Goal: Information Seeking & Learning: Check status

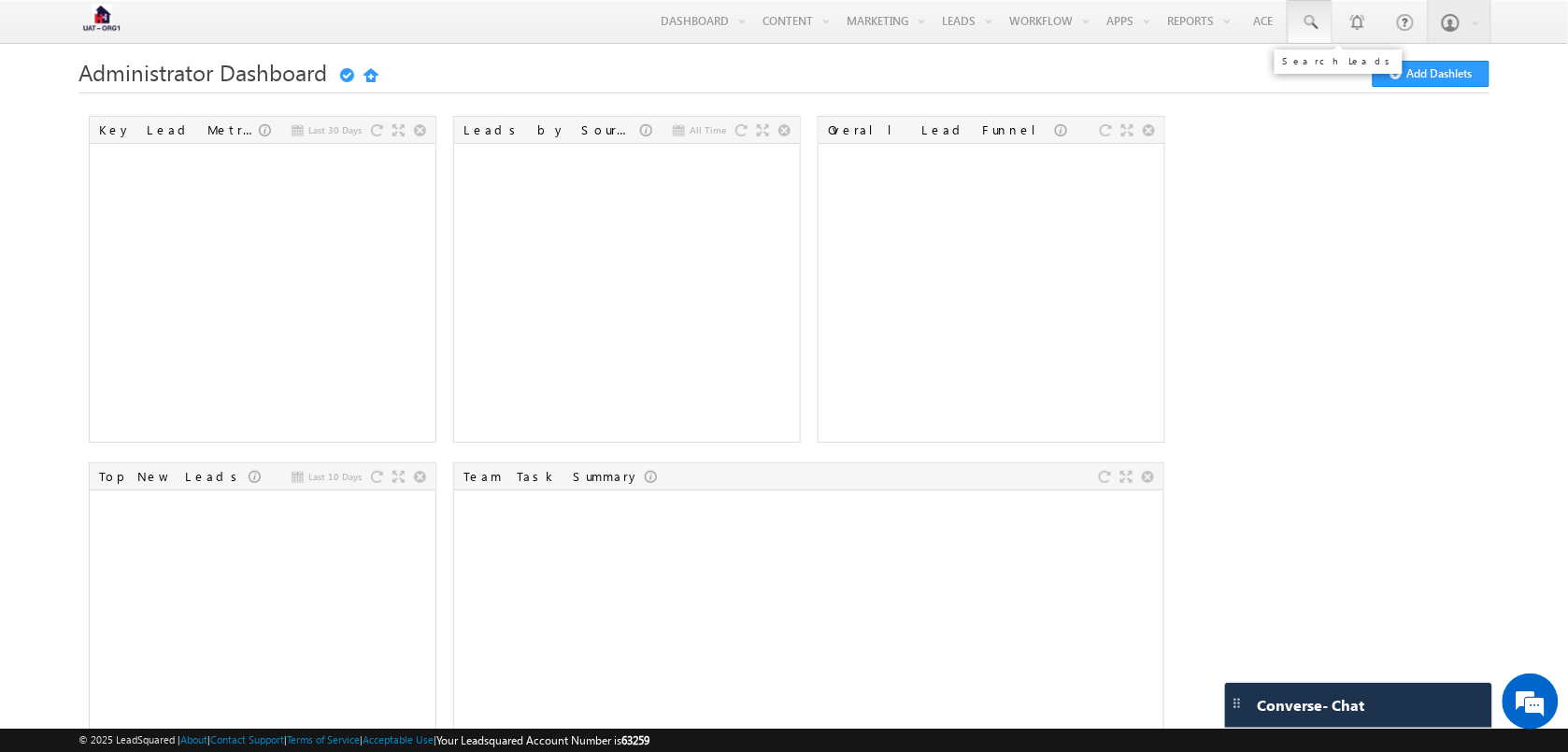
click at [1301, 25] on span at bounding box center [1310, 22] width 19 height 19
paste input "6200000069"
type input "6200000069"
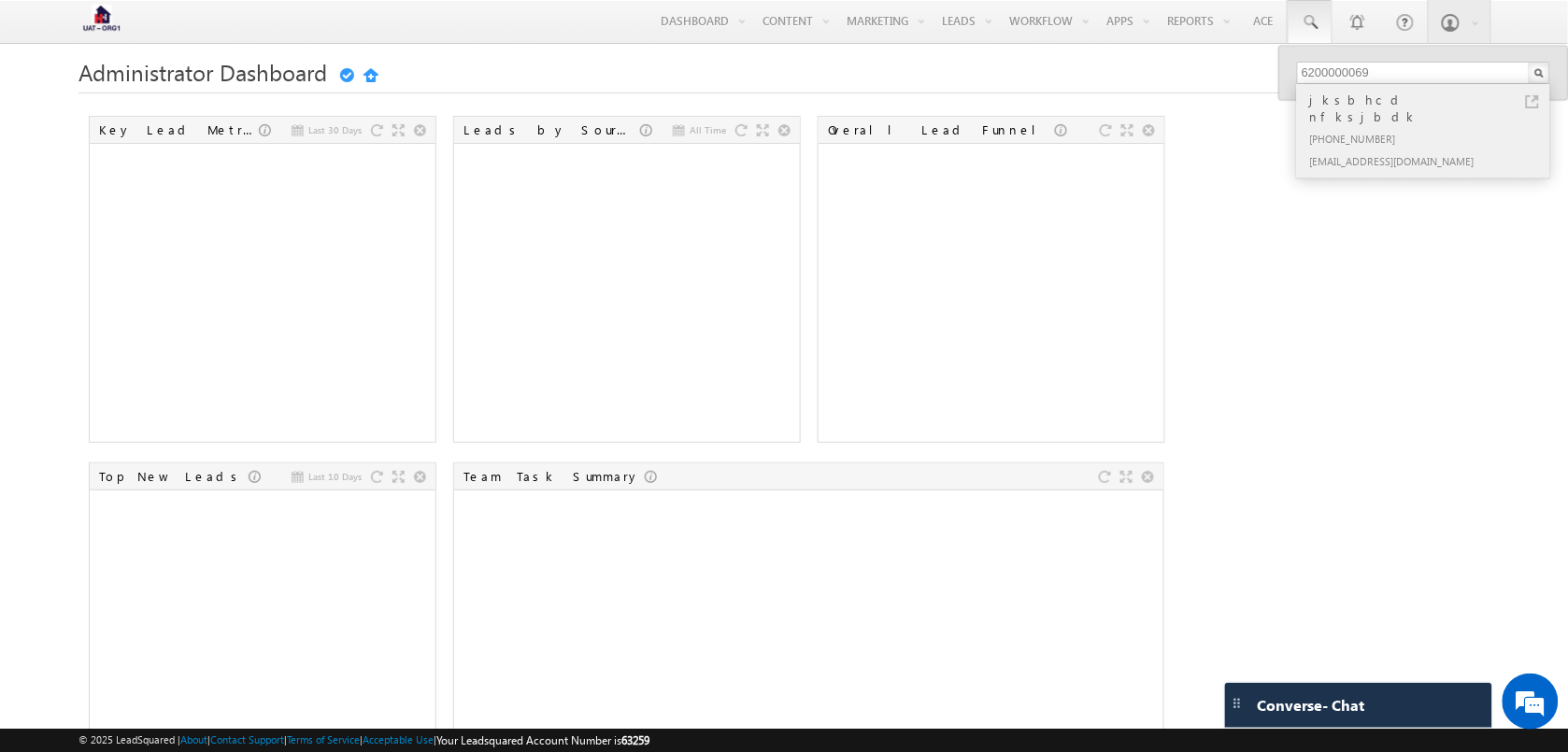
click at [1413, 127] on div "+91-6200000069" at bounding box center [1432, 138] width 250 height 23
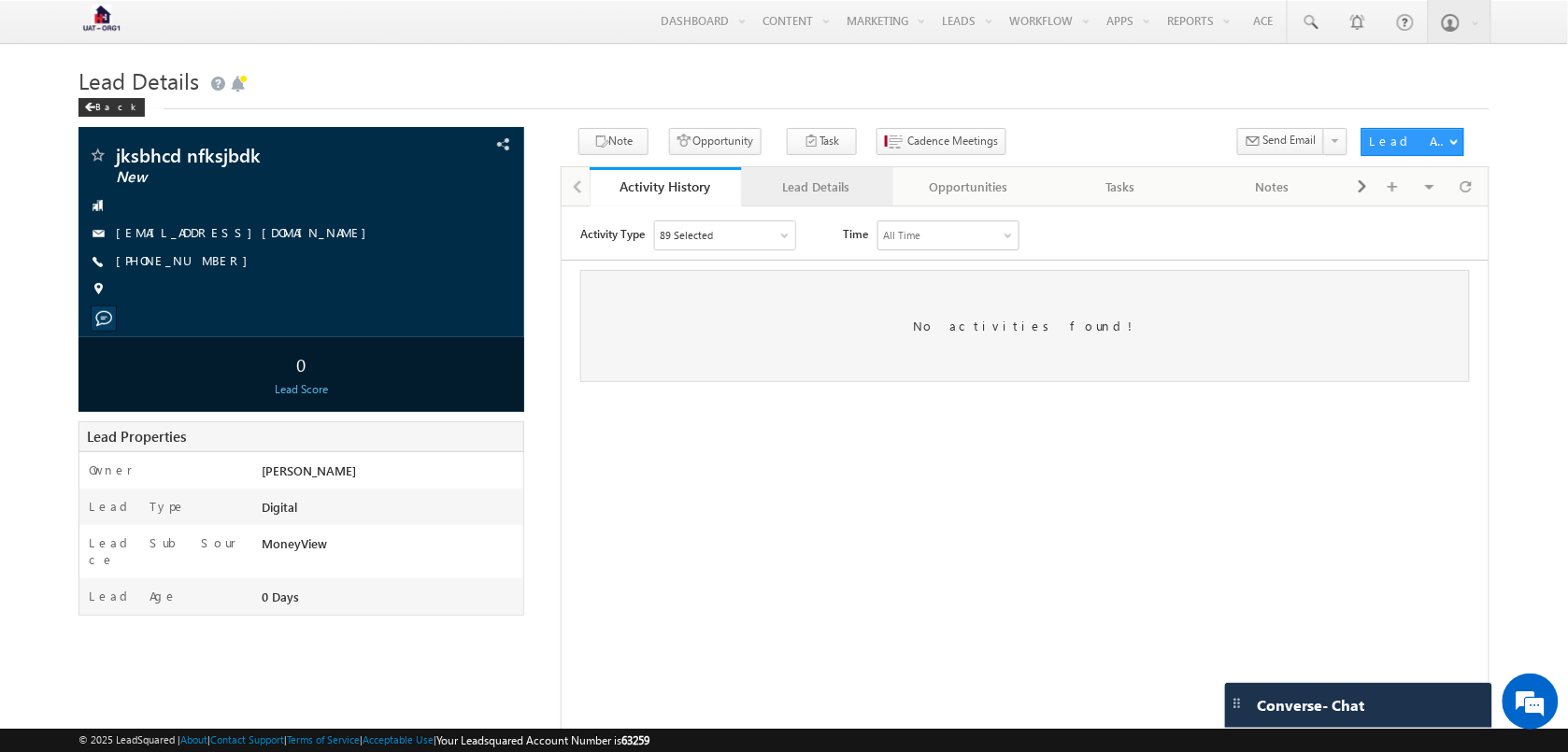
click at [876, 188] on div "Lead Details" at bounding box center [817, 186] width 120 height 23
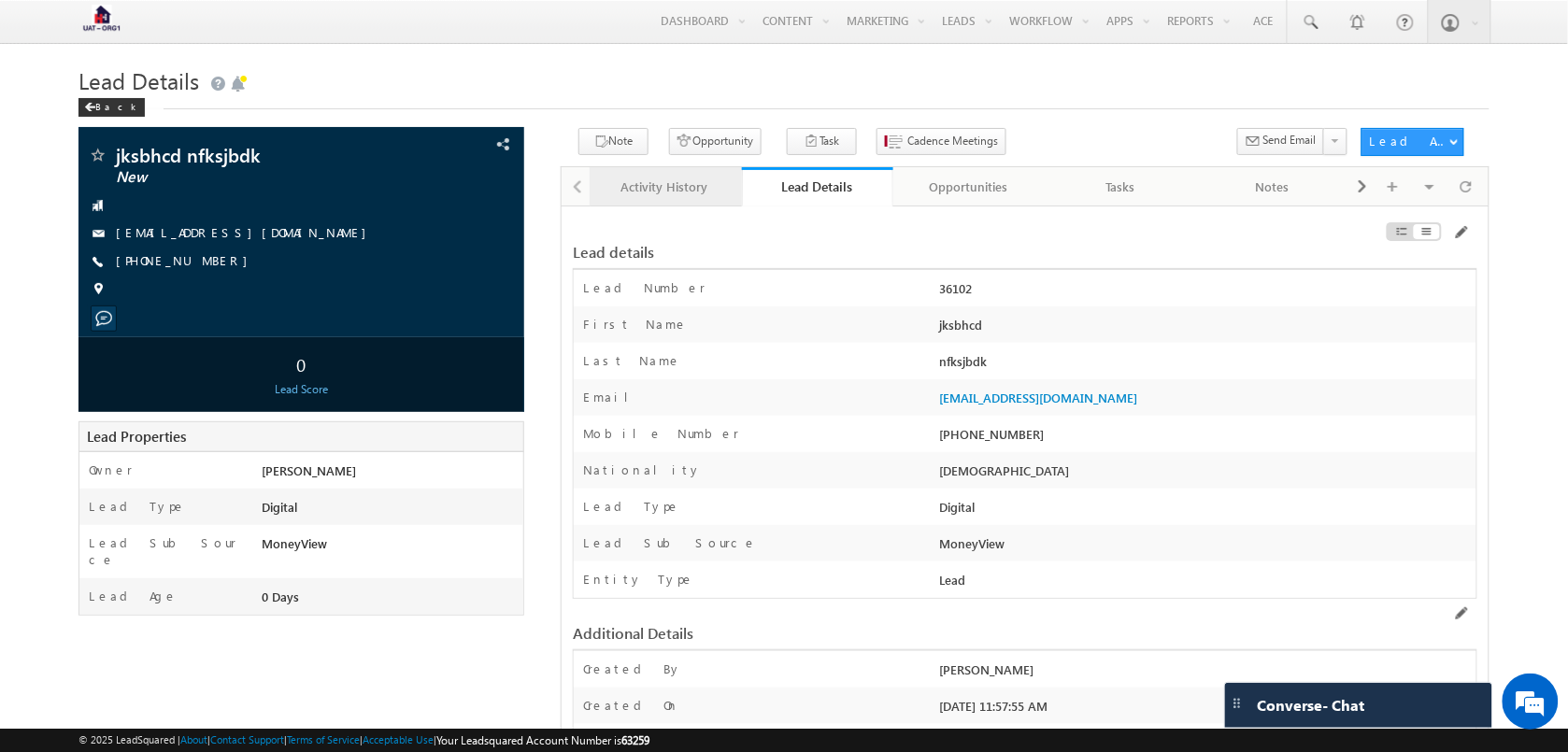
click at [703, 198] on div "Activity History" at bounding box center [665, 186] width 120 height 23
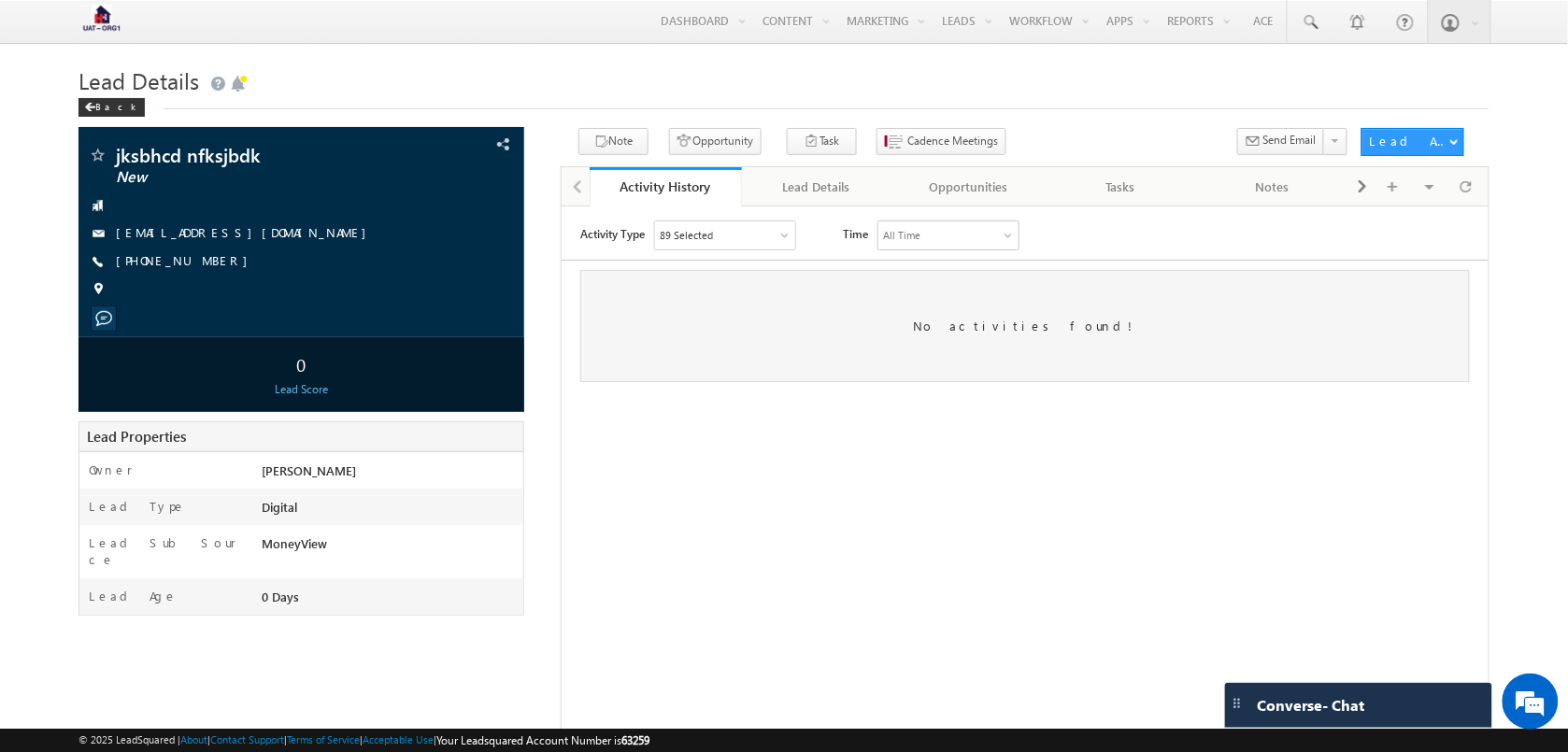
click at [768, 229] on div "89 Selected" at bounding box center [724, 235] width 140 height 28
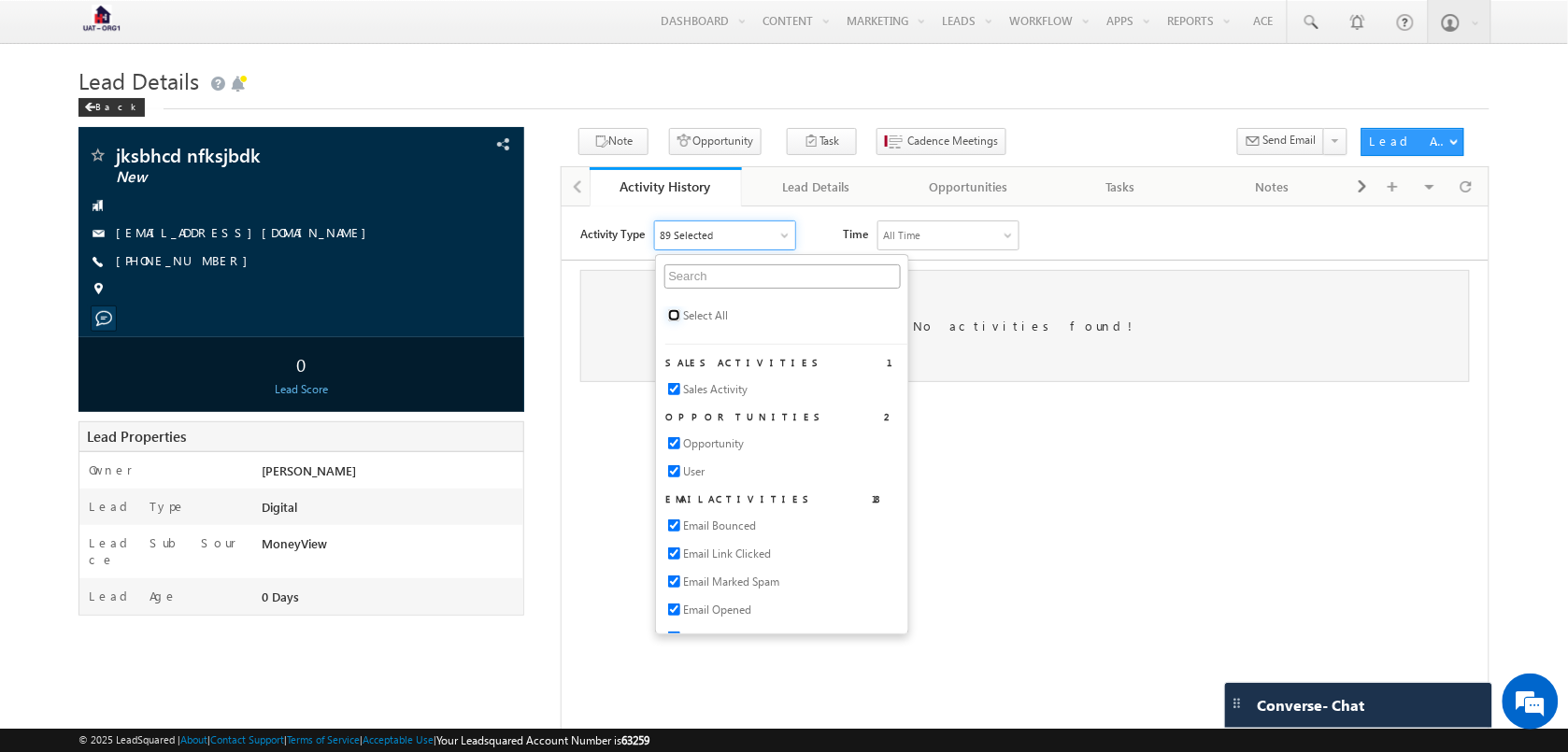
click at [679, 317] on input "checkbox" at bounding box center [674, 314] width 12 height 12
checkbox input "true"
click at [1069, 376] on div "No activities found!" at bounding box center [1024, 325] width 890 height 112
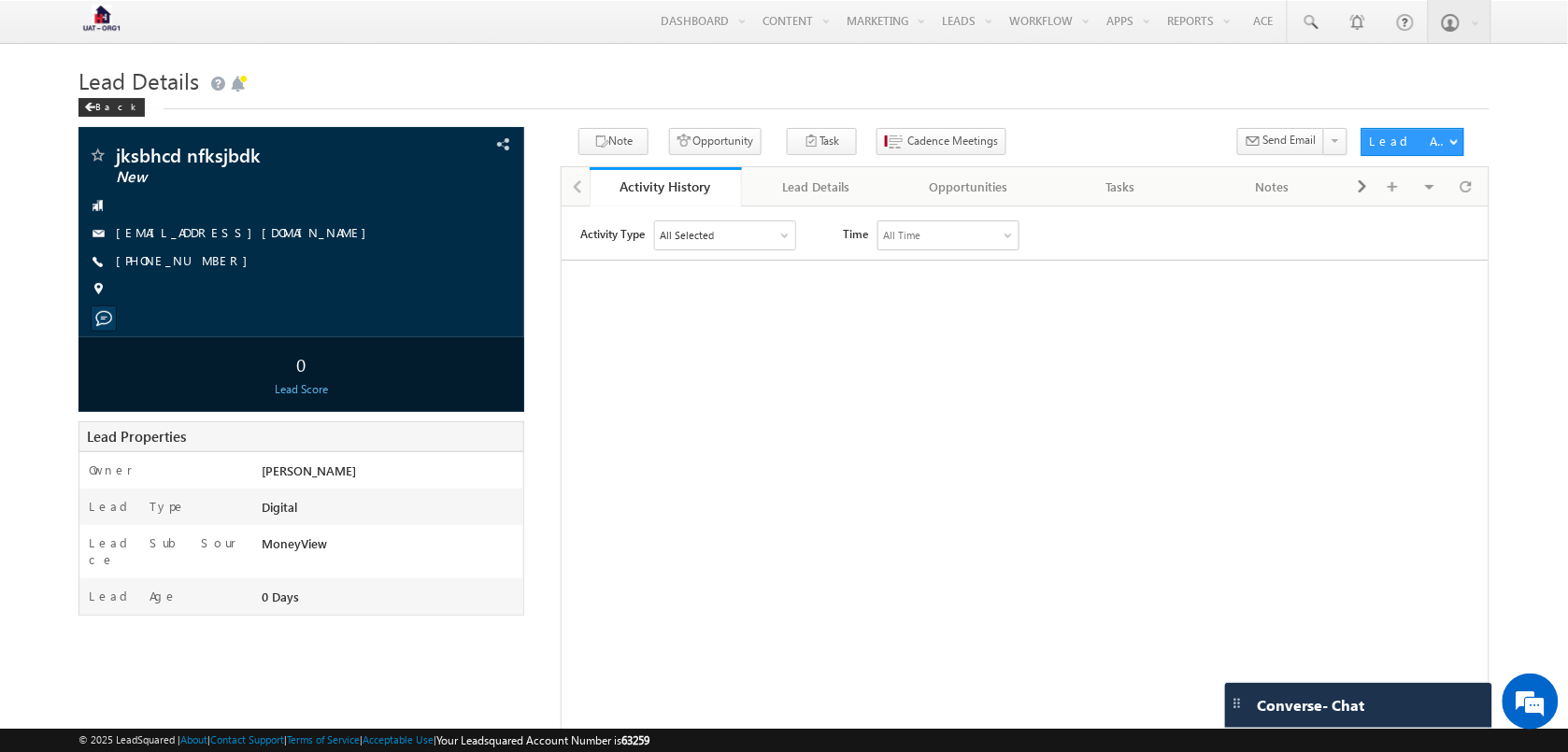
click at [938, 242] on div "All Time" at bounding box center [948, 235] width 140 height 28
click at [851, 193] on div "Lead Details" at bounding box center [817, 186] width 120 height 23
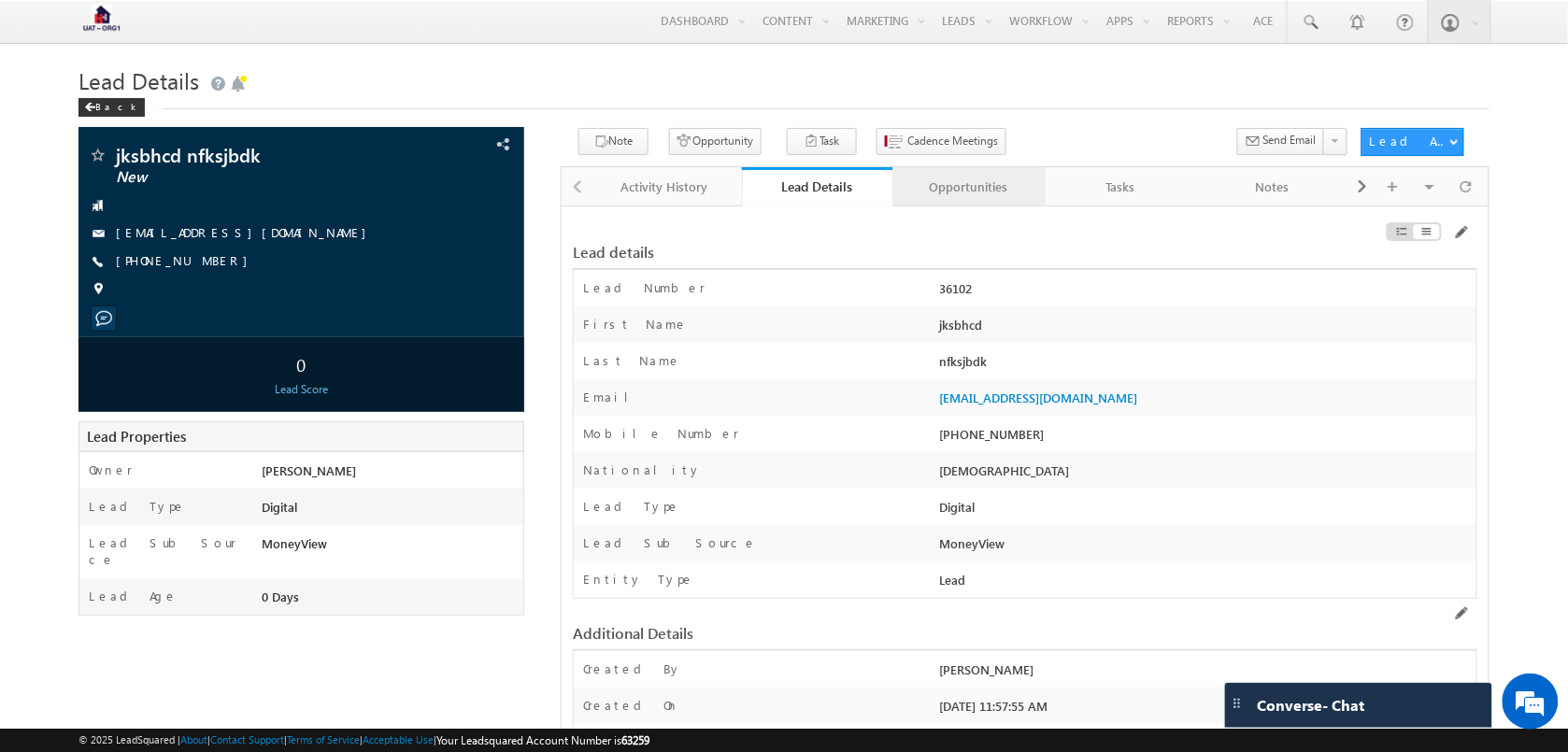
click at [988, 202] on link "Opportunities" at bounding box center [969, 187] width 152 height 39
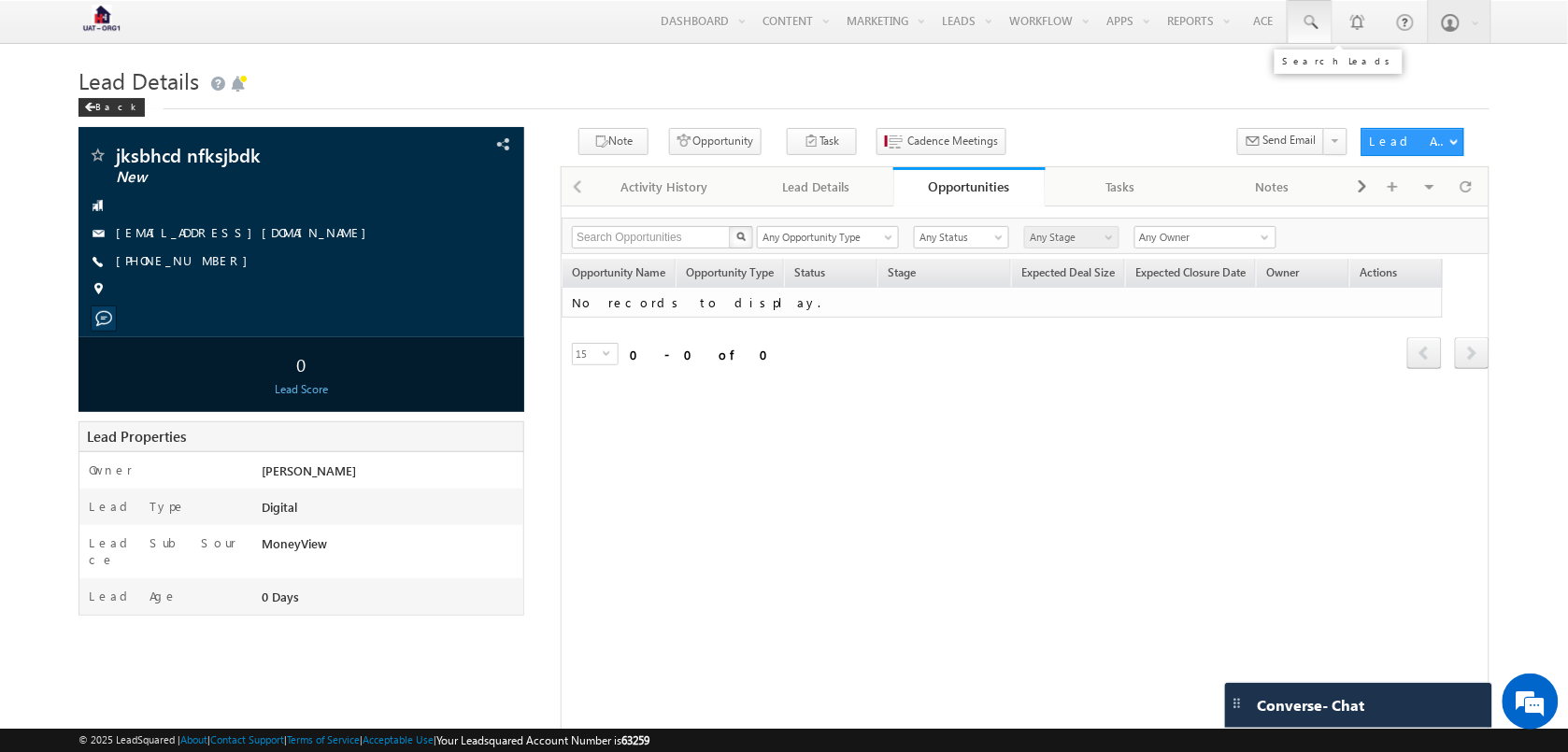
click at [1319, 15] on link at bounding box center [1310, 22] width 44 height 43
paste input "6200000068"
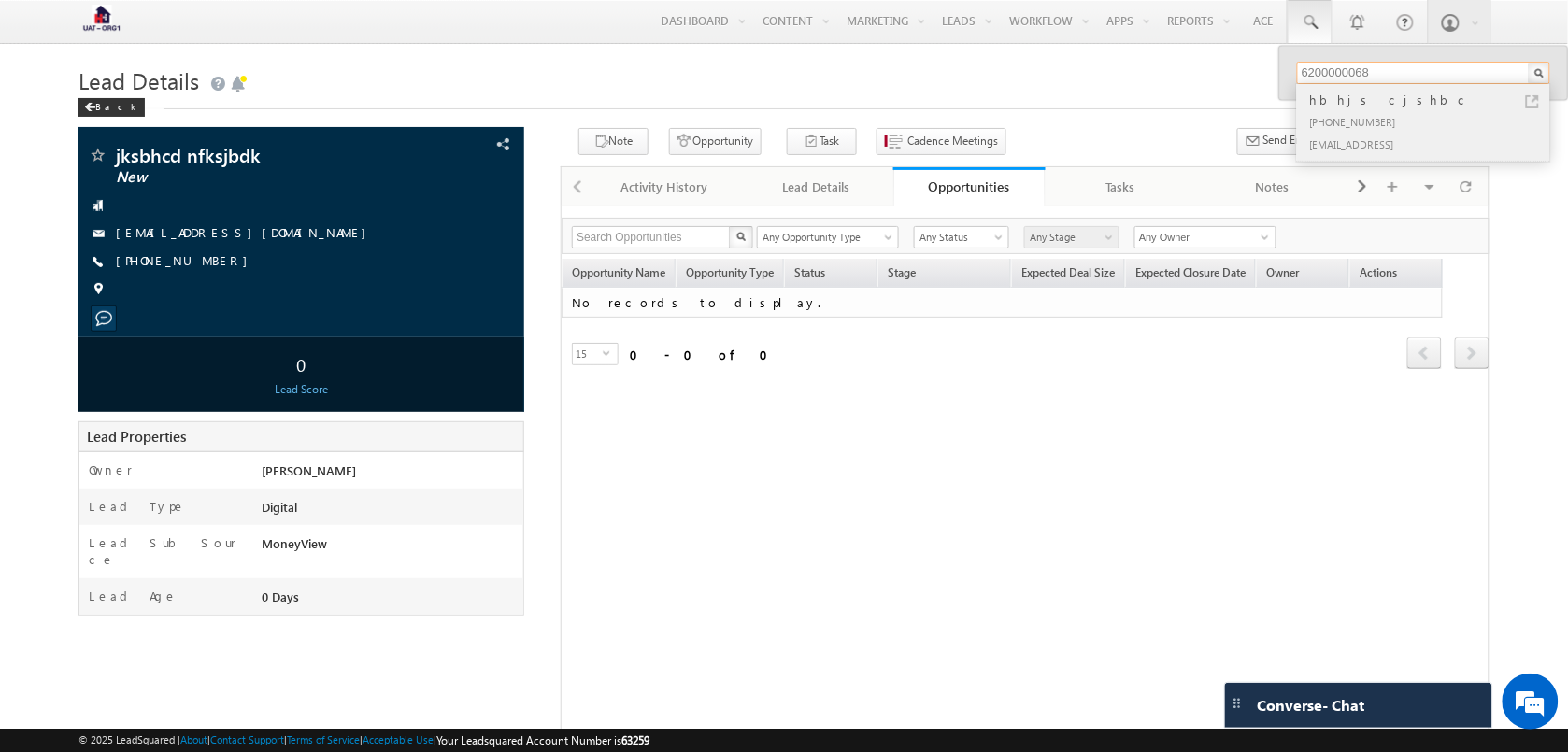
type input "6200000068"
click at [1531, 97] on link at bounding box center [1532, 102] width 13 height 13
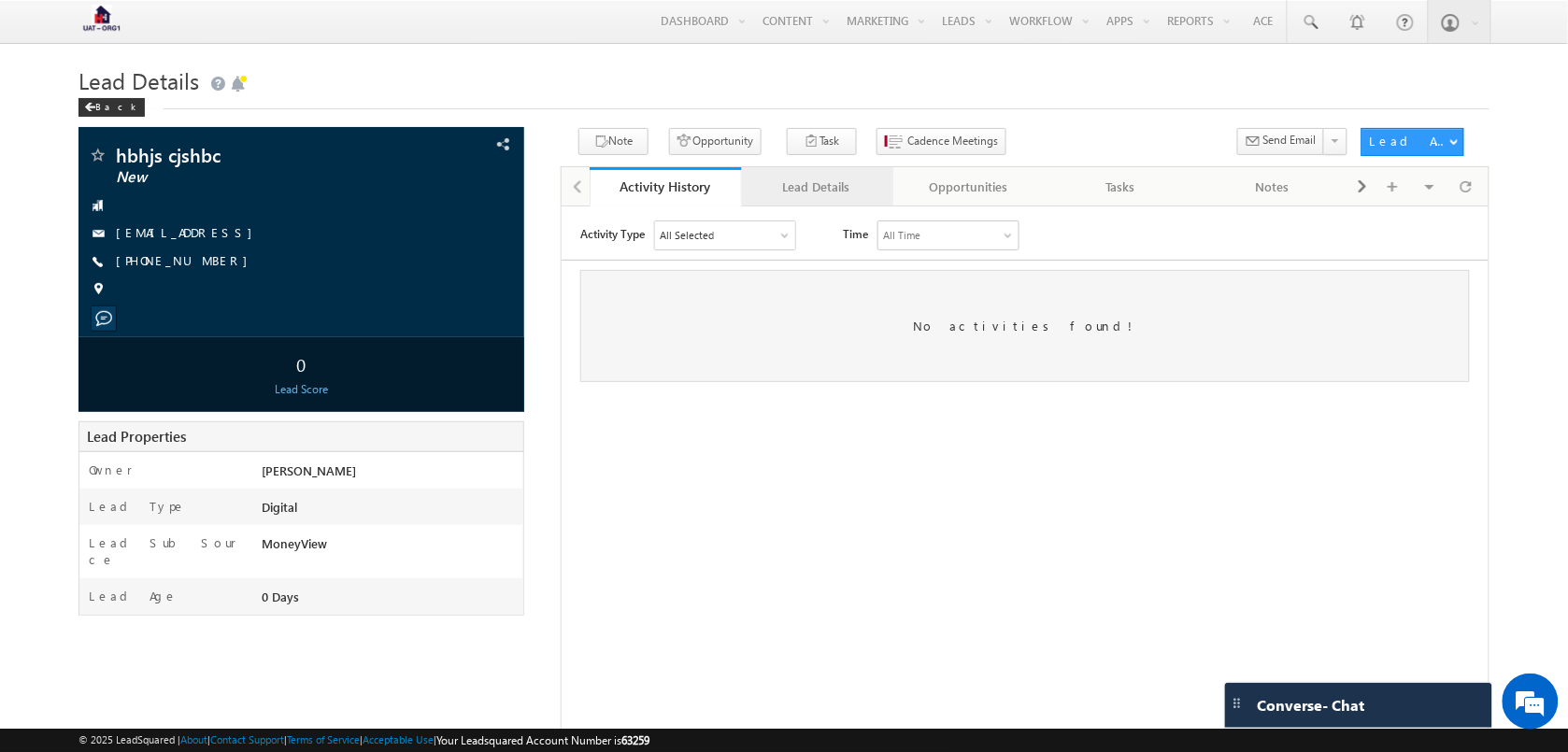
click at [816, 179] on div "Lead Details" at bounding box center [817, 186] width 120 height 23
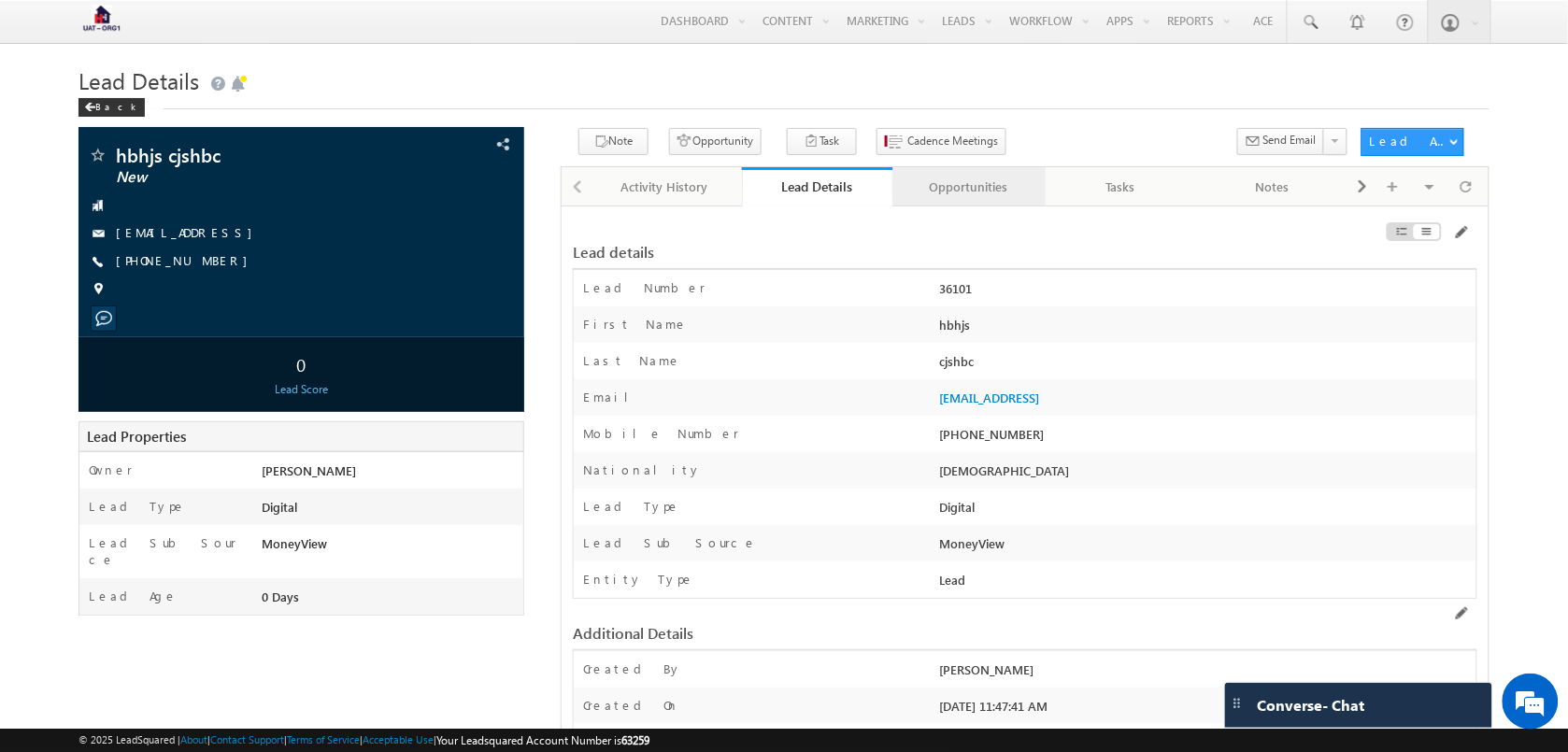
click at [974, 187] on div "Opportunities" at bounding box center [968, 186] width 120 height 23
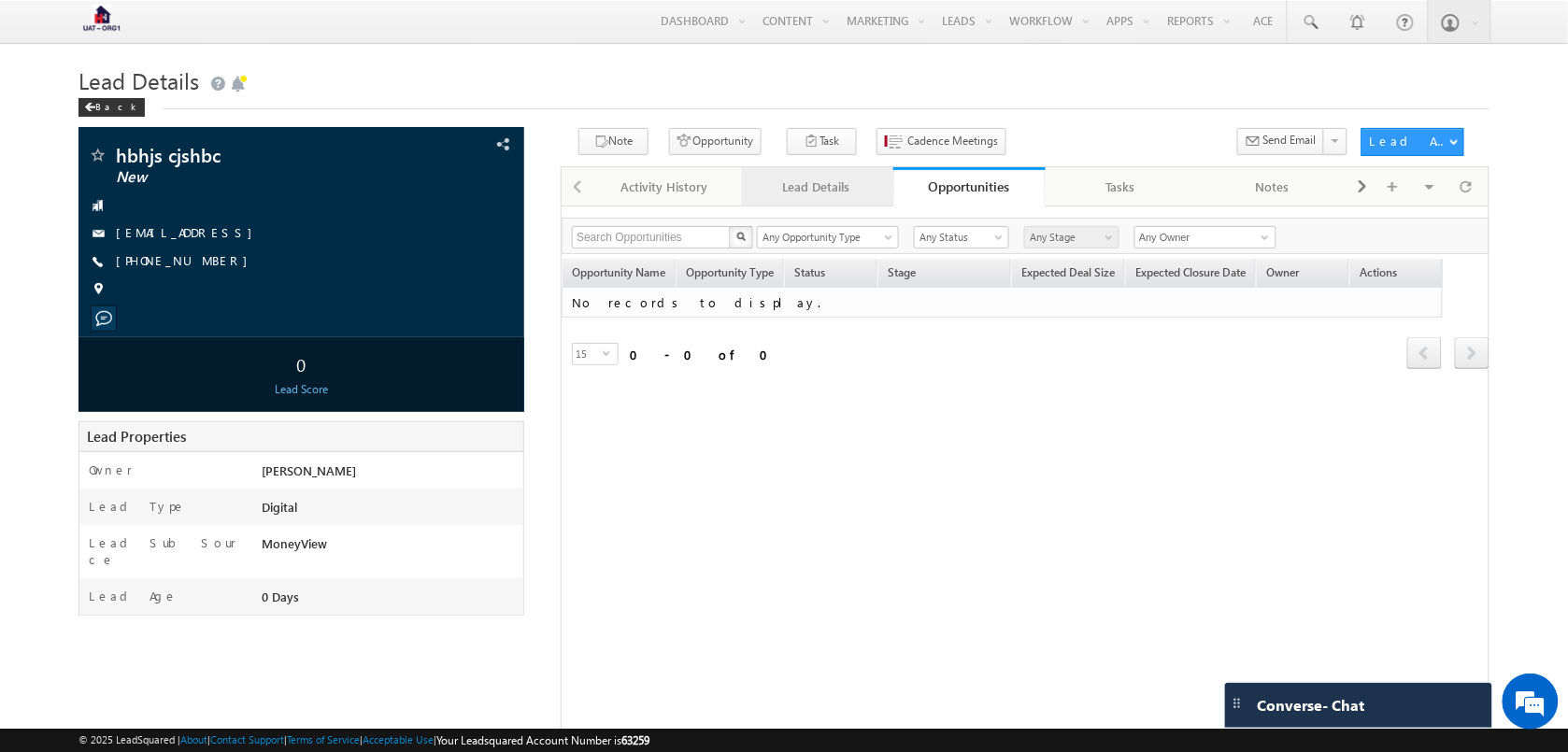
click at [847, 203] on link "Lead Details" at bounding box center [818, 187] width 152 height 39
